Goal: Check status

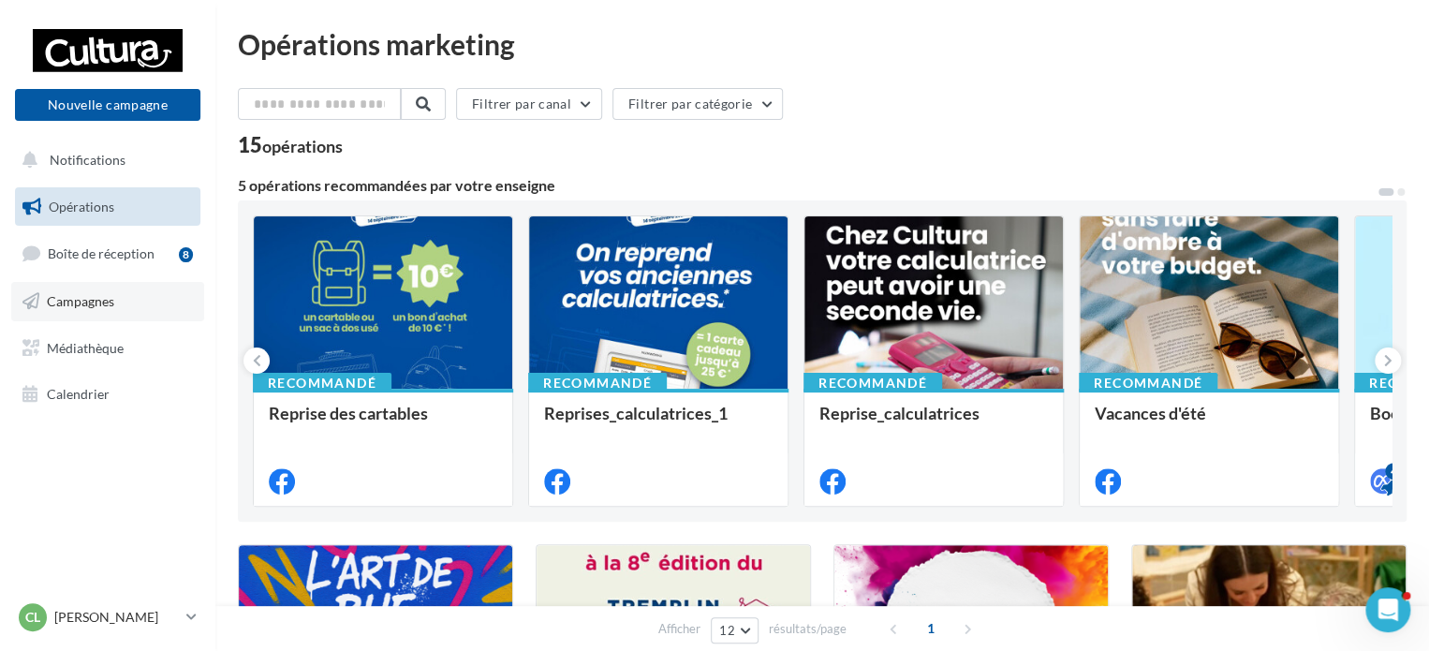
click at [71, 302] on span "Campagnes" at bounding box center [80, 301] width 67 height 16
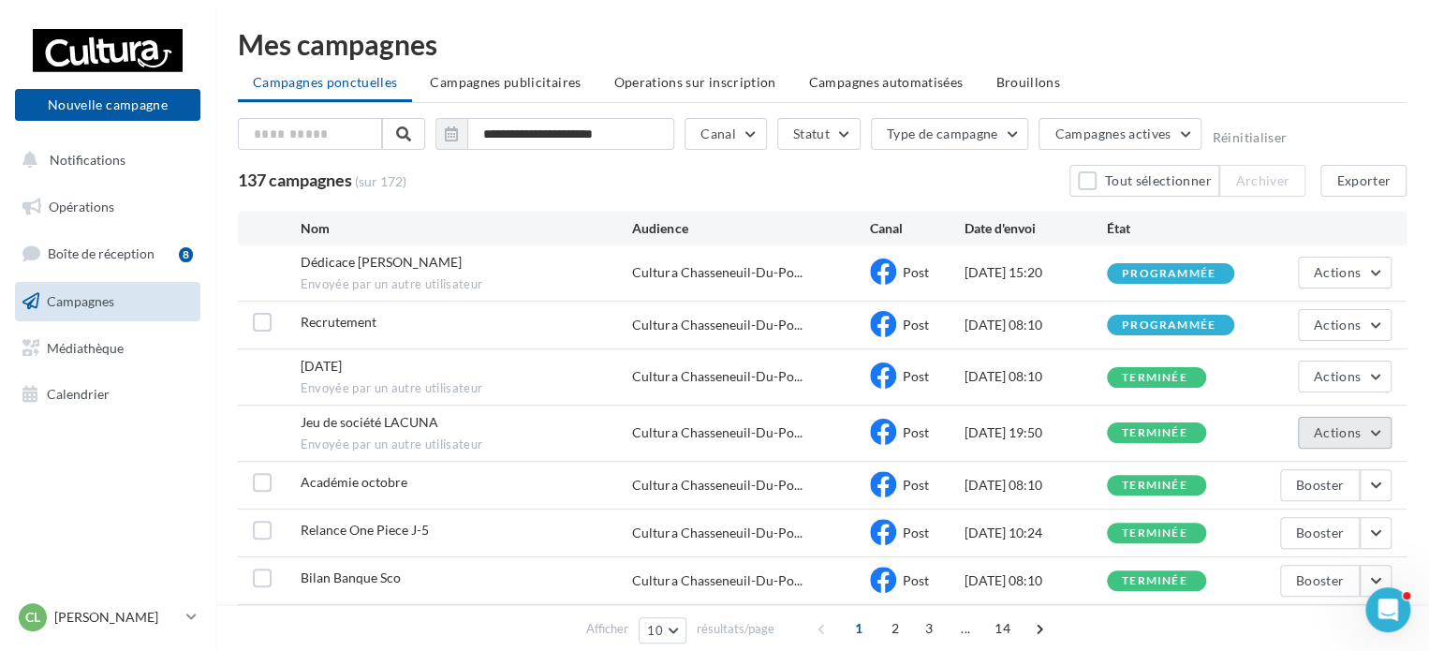
click at [1382, 429] on button "Actions" at bounding box center [1345, 433] width 94 height 32
click at [1304, 469] on button "Voir les résultats" at bounding box center [1297, 476] width 187 height 49
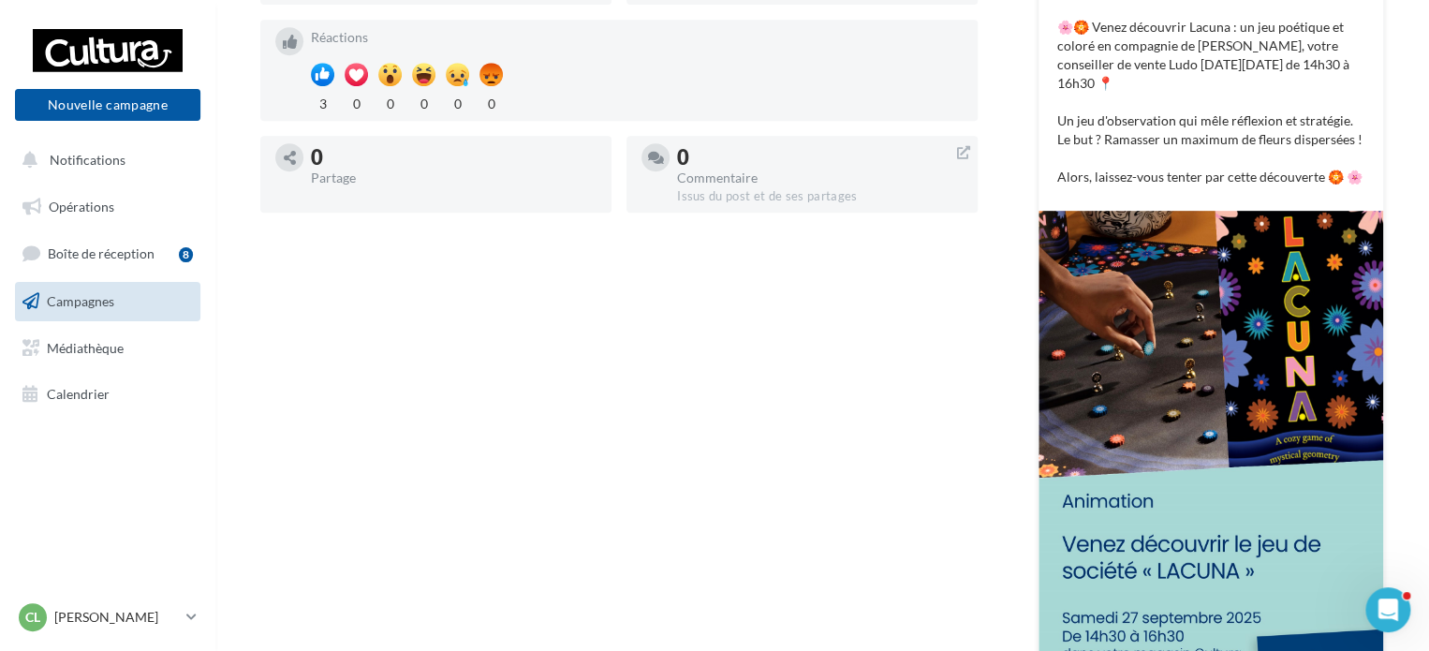
scroll to position [433, 0]
